Goal: Task Accomplishment & Management: Manage account settings

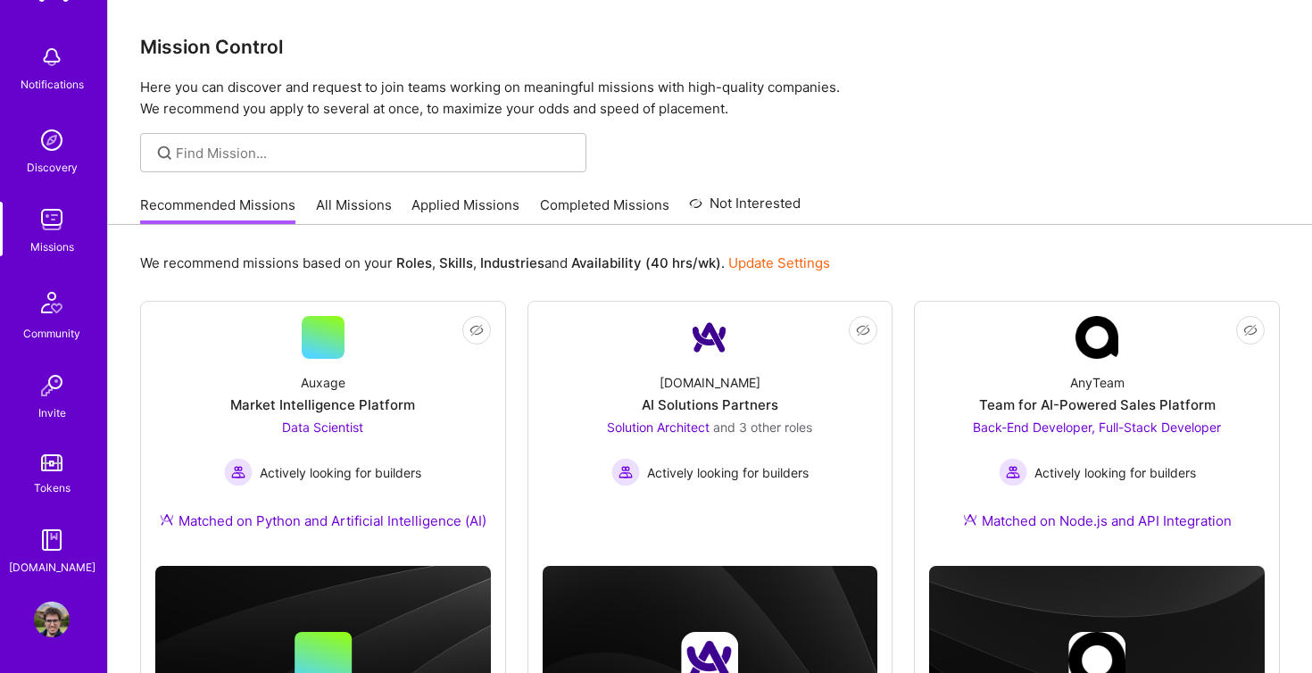
scroll to position [64, 0]
click at [54, 624] on img at bounding box center [52, 620] width 36 height 36
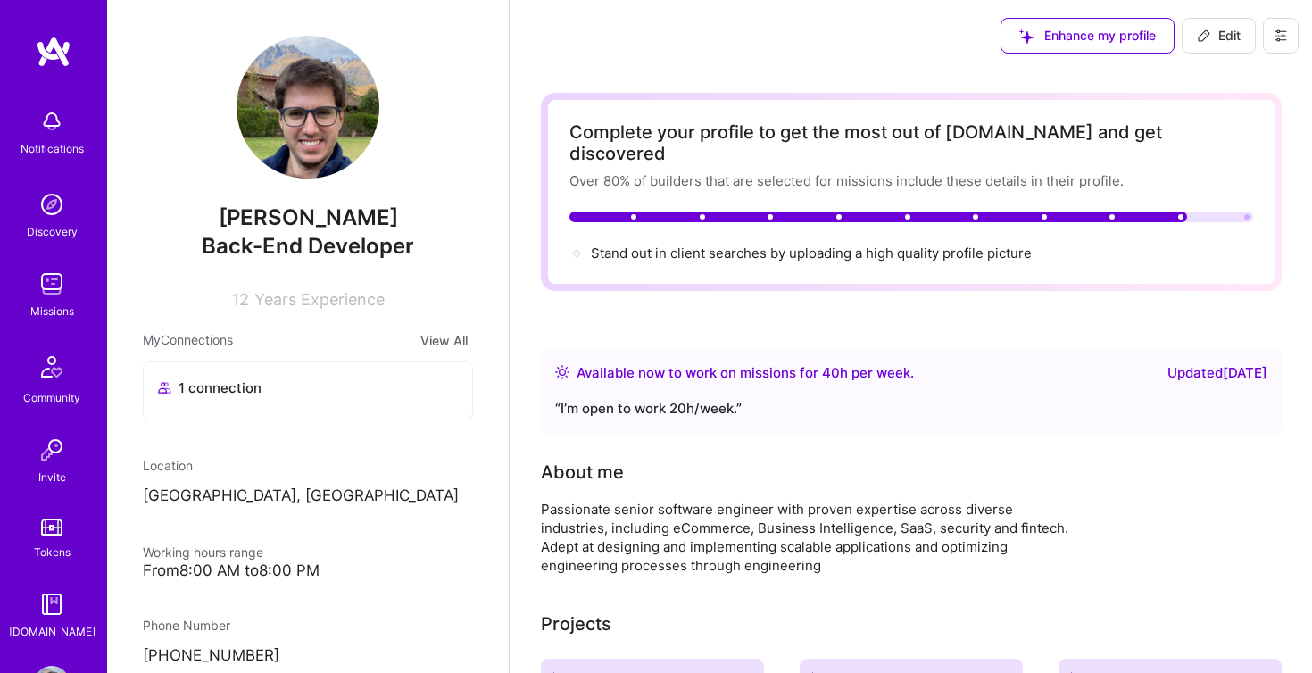
click at [312, 124] on img at bounding box center [308, 107] width 143 height 143
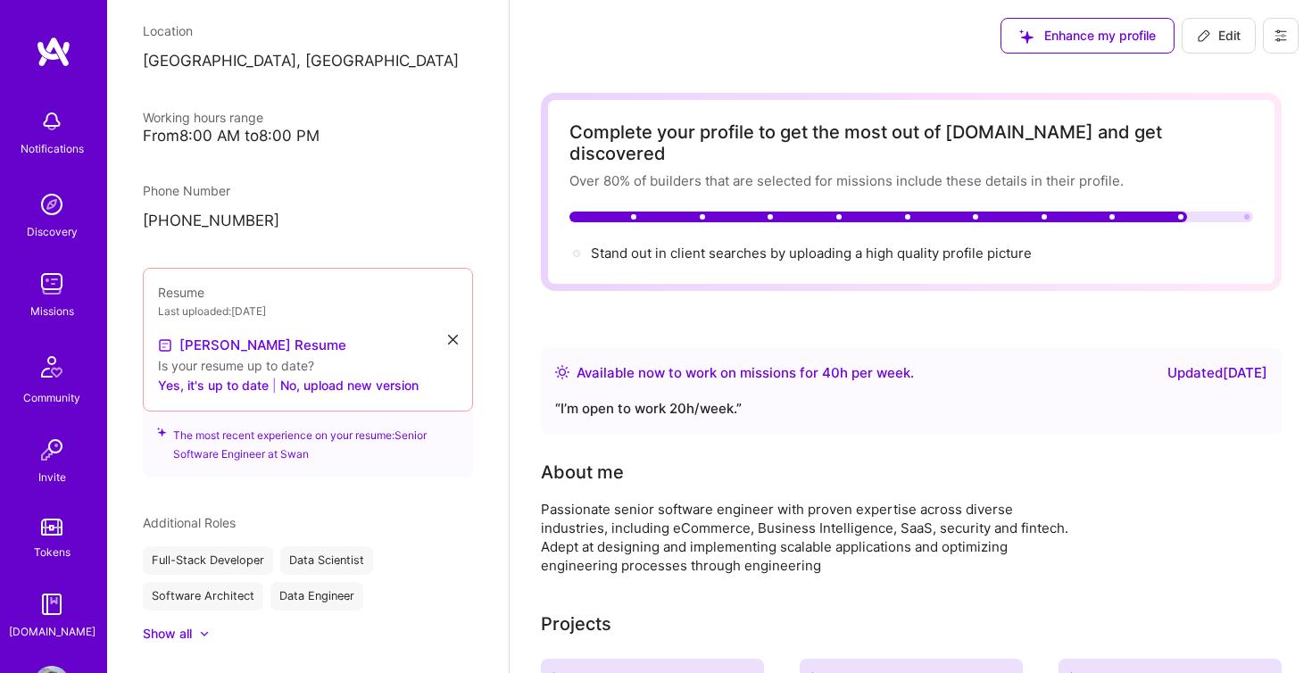
scroll to position [461, 0]
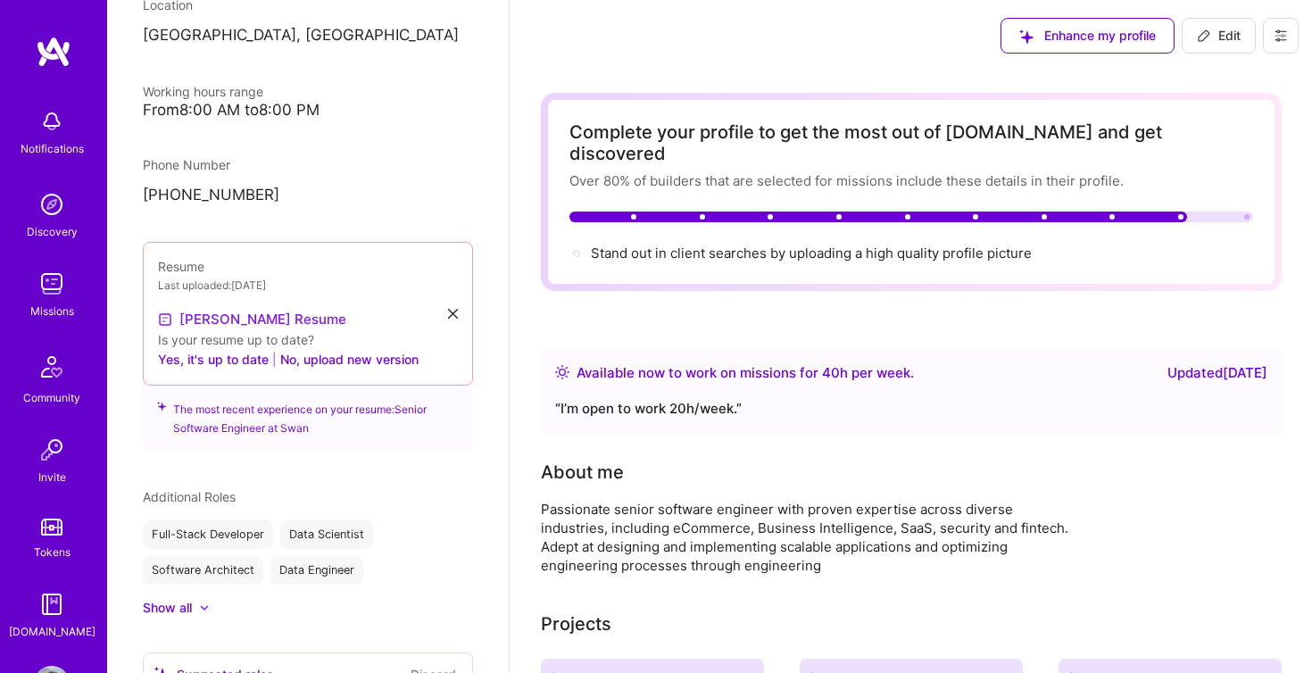
click at [262, 321] on link "[PERSON_NAME] Resume" at bounding box center [252, 319] width 188 height 21
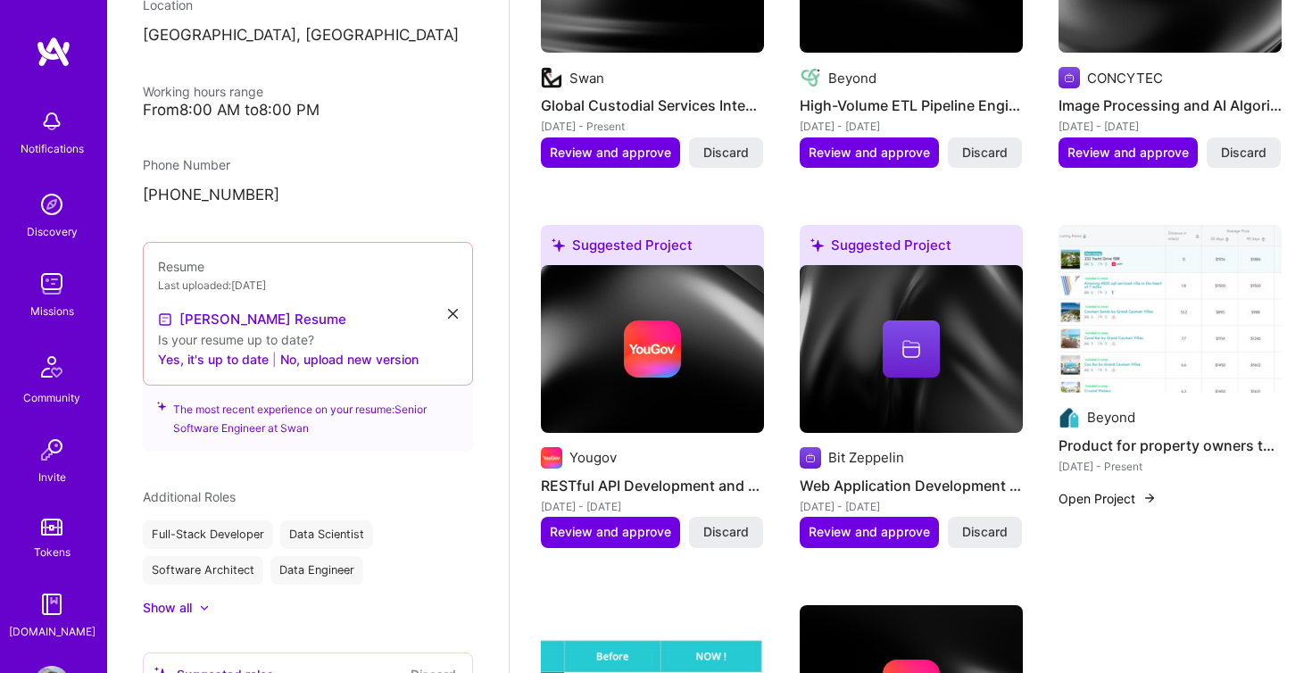
scroll to position [1241, 0]
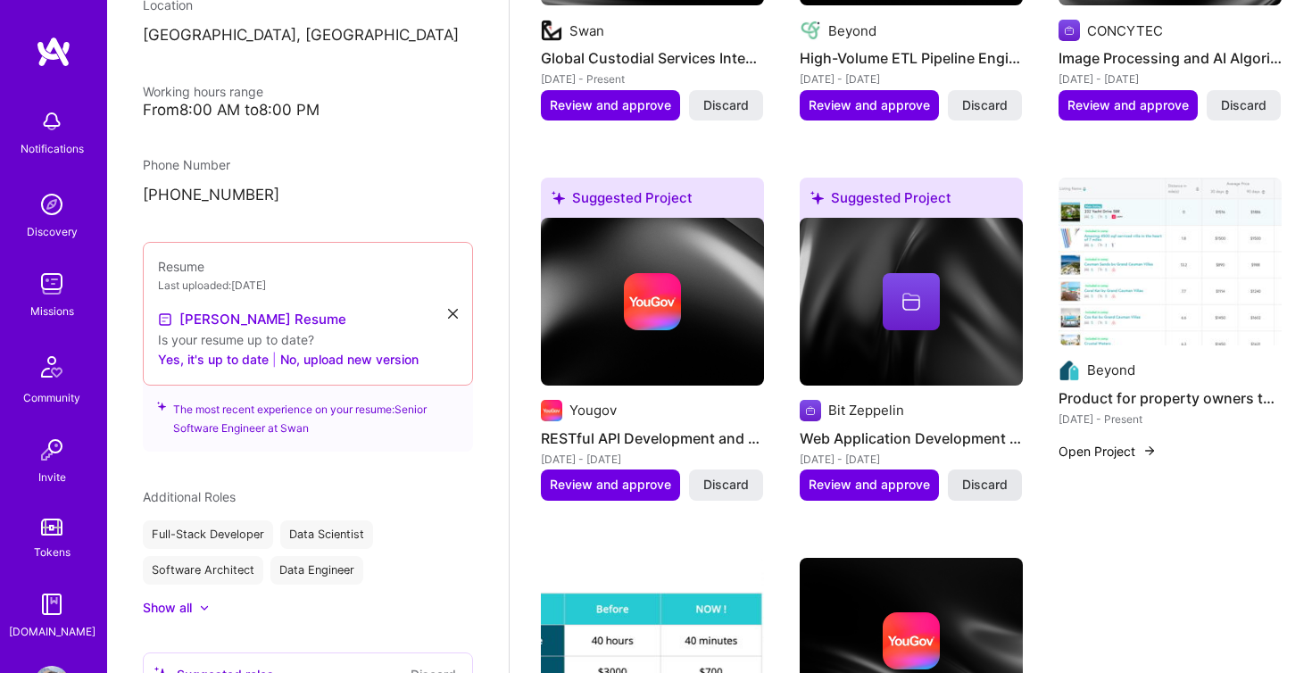
click at [978, 476] on span "Discard" at bounding box center [985, 485] width 46 height 18
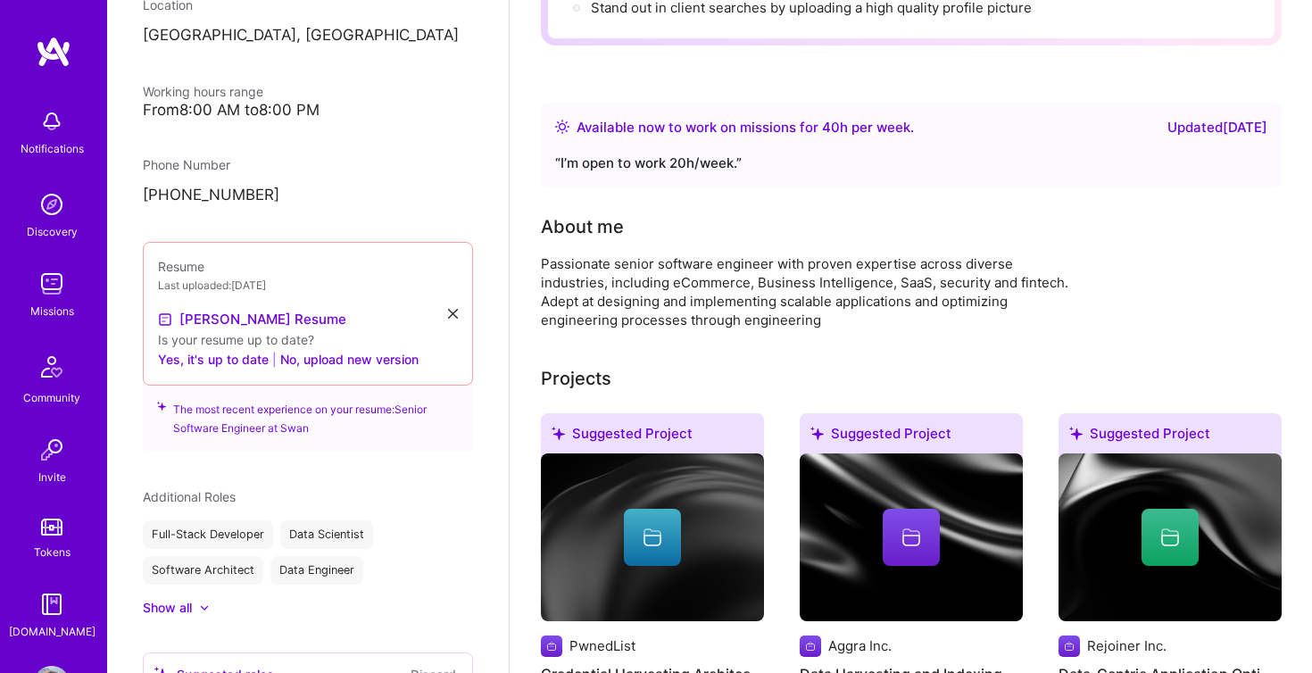
scroll to position [244, 0]
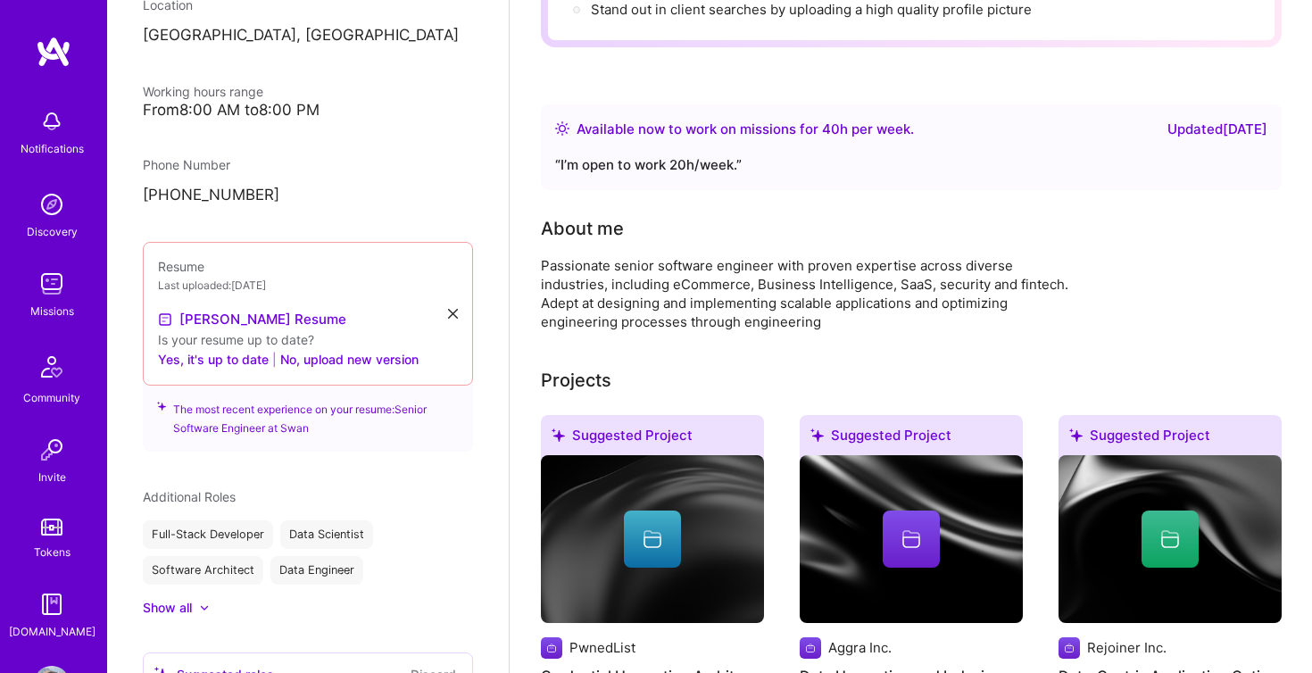
click at [587, 367] on div "Projects" at bounding box center [576, 380] width 71 height 27
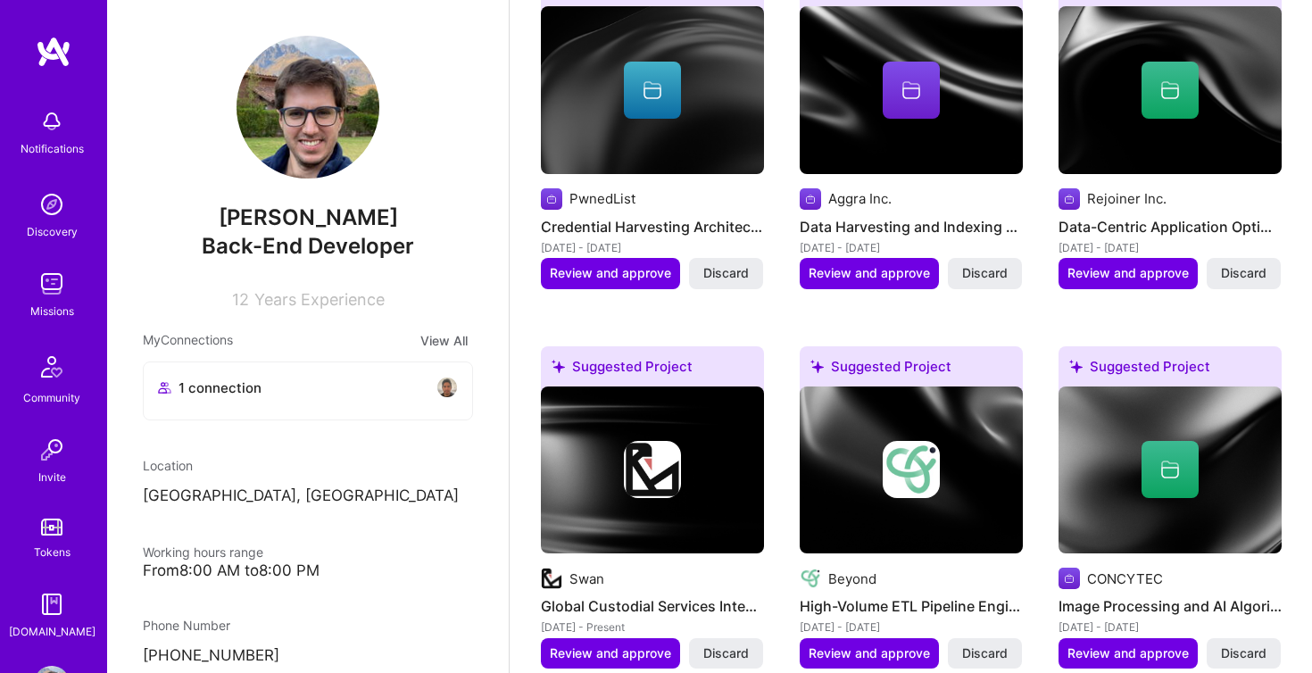
scroll to position [695, 0]
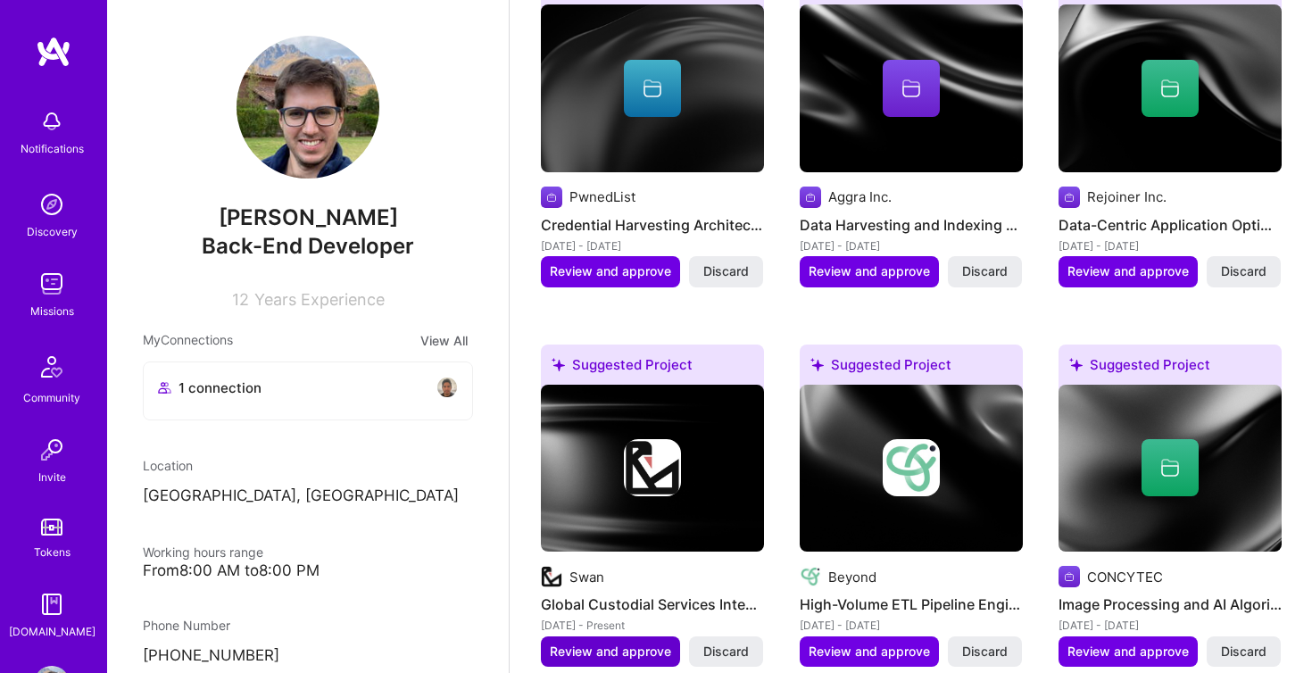
click at [608, 643] on span "Review and approve" at bounding box center [610, 652] width 121 height 18
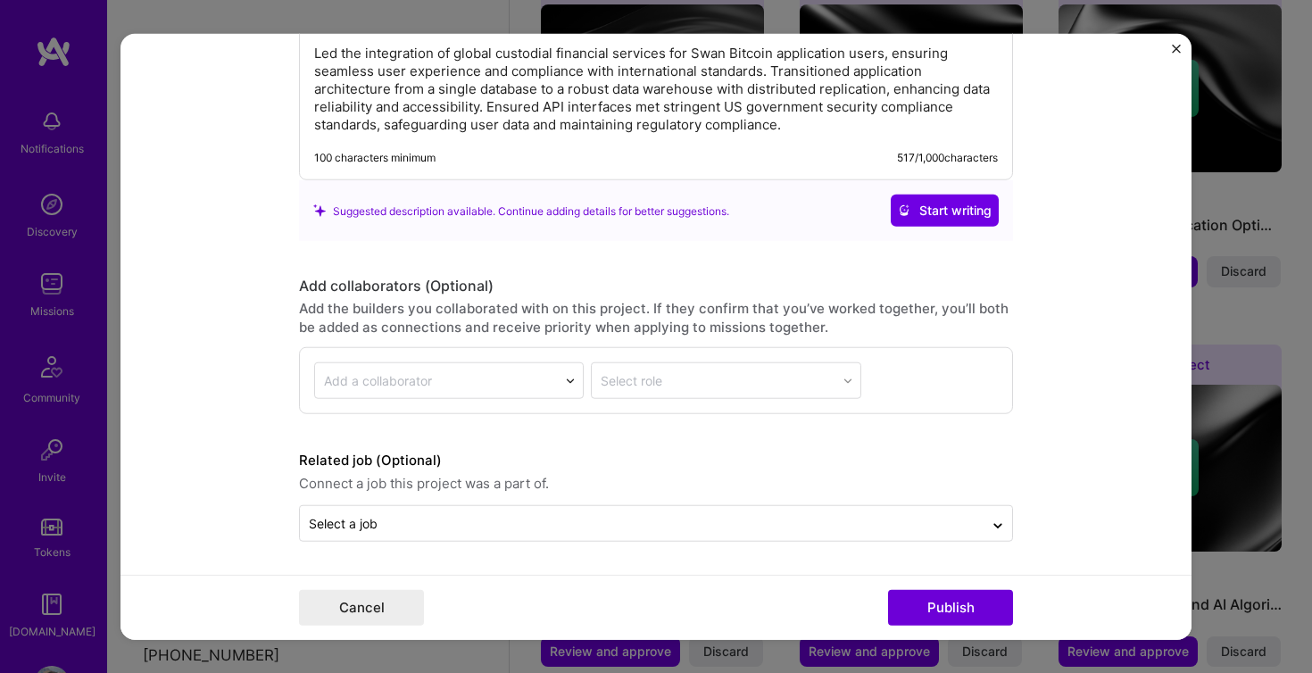
scroll to position [1676, 0]
click at [1175, 47] on img "Close" at bounding box center [1176, 49] width 9 height 9
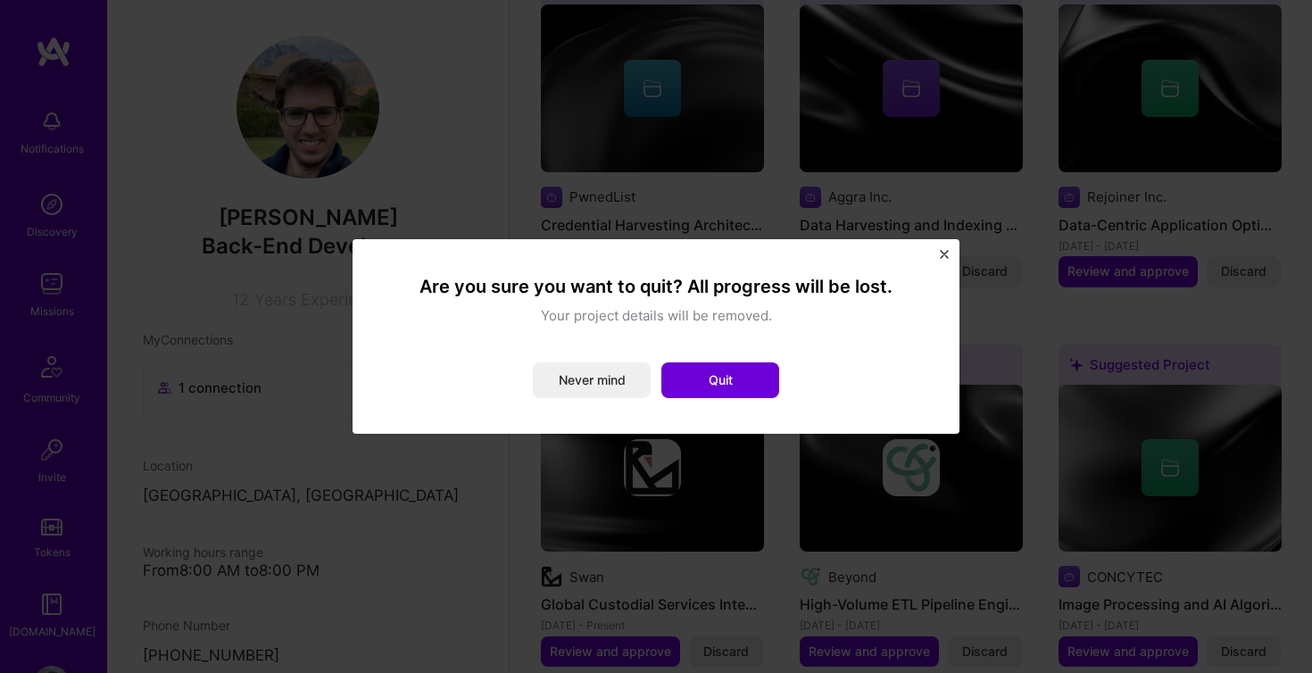
click at [940, 249] on div "Are you sure you want to quit? All progress will be lost. Your project details …" at bounding box center [656, 336] width 607 height 195
